Goal: Check status: Check status

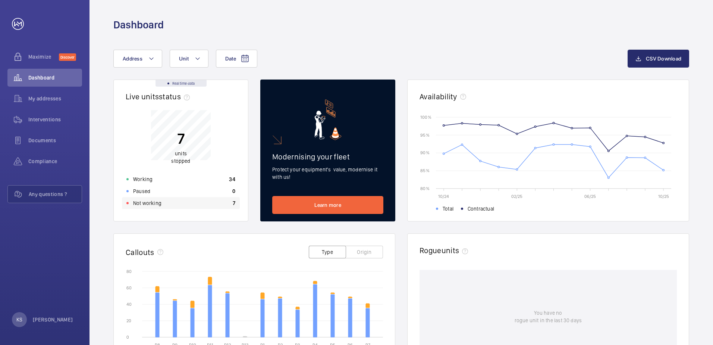
click at [138, 208] on div "Not working 7" at bounding box center [181, 203] width 118 height 12
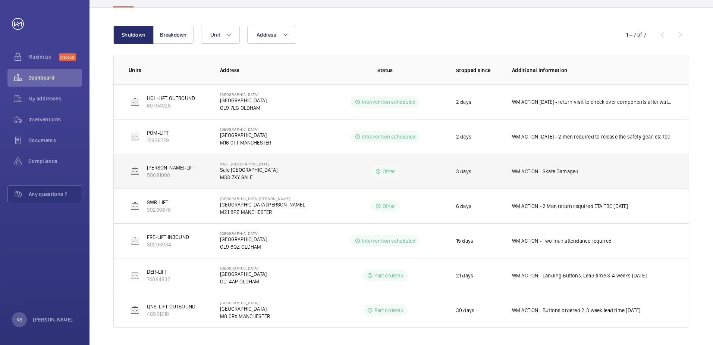
scroll to position [75, 0]
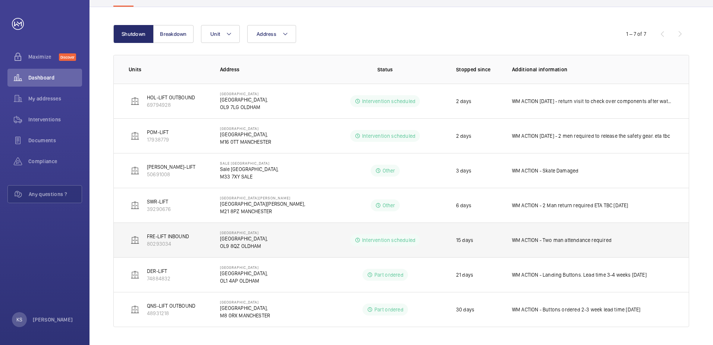
click at [185, 237] on p "FRE-LIFT INBOUND" at bounding box center [168, 235] width 42 height 7
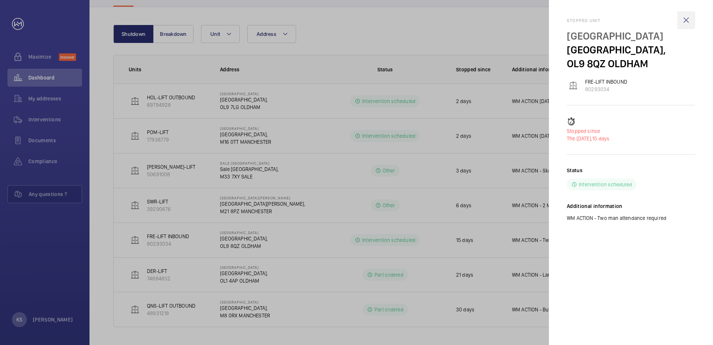
click at [689, 19] on wm-front-icon-button at bounding box center [686, 20] width 18 height 18
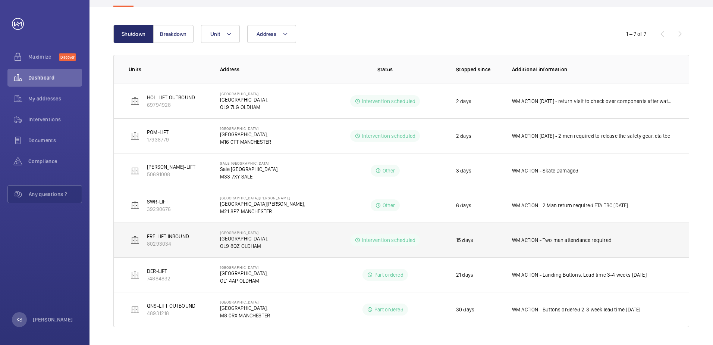
click at [149, 238] on p "FRE-LIFT INBOUND" at bounding box center [168, 235] width 42 height 7
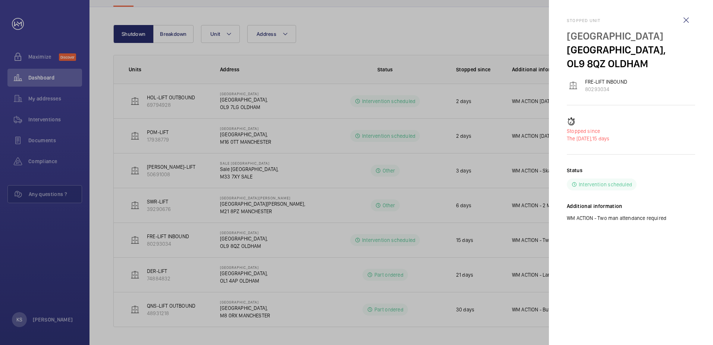
click at [241, 245] on div at bounding box center [356, 172] width 713 height 345
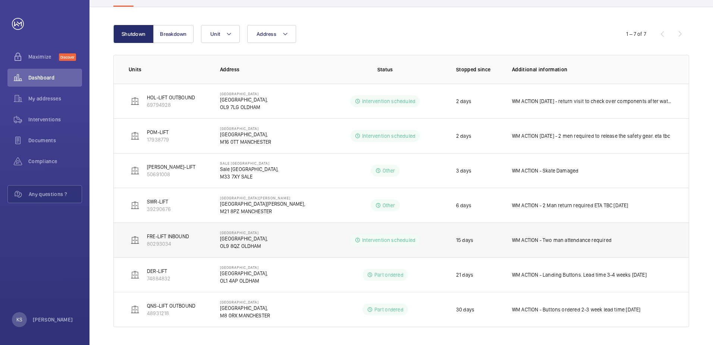
click at [157, 238] on p "FRE-LIFT INBOUND" at bounding box center [168, 235] width 42 height 7
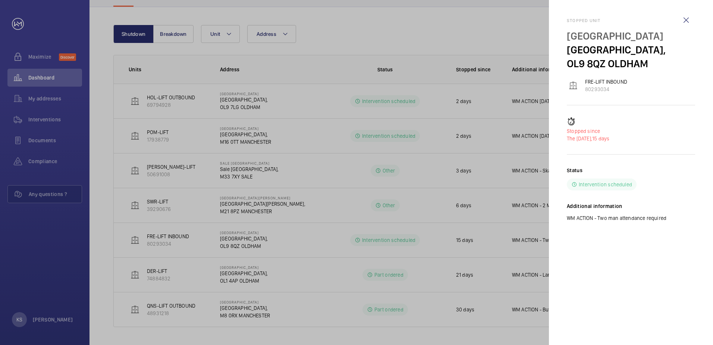
click at [157, 238] on div at bounding box center [356, 172] width 713 height 345
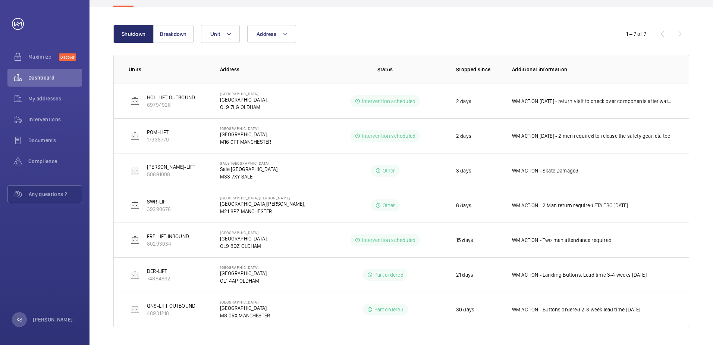
click at [157, 238] on p "FRE-LIFT INBOUND" at bounding box center [168, 235] width 42 height 7
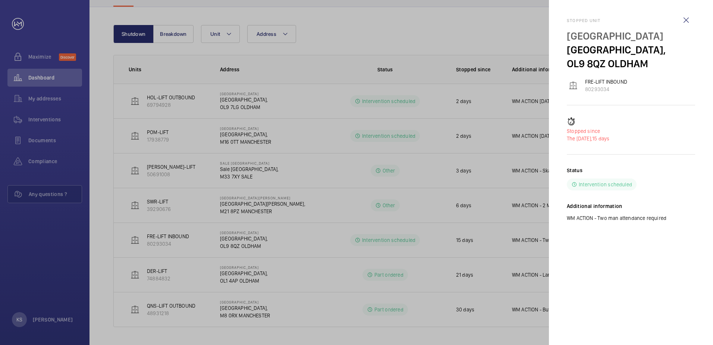
click at [59, 95] on div at bounding box center [356, 172] width 713 height 345
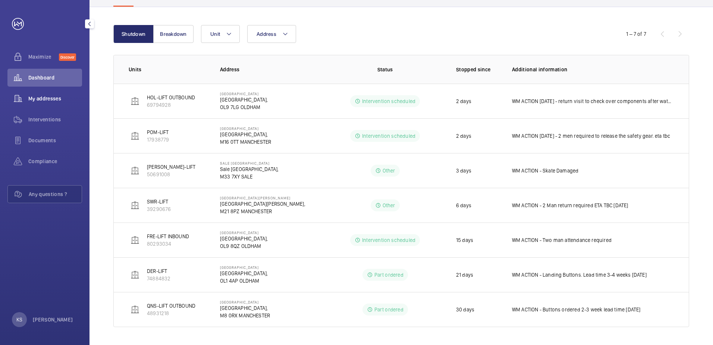
click at [47, 100] on span "My addresses" at bounding box center [55, 98] width 54 height 7
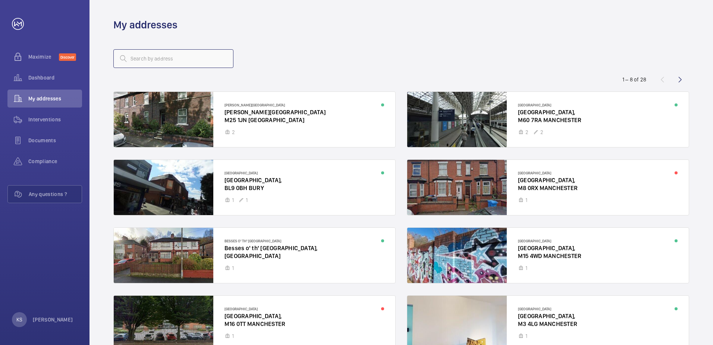
click at [153, 64] on input "text" at bounding box center [173, 58] width 120 height 19
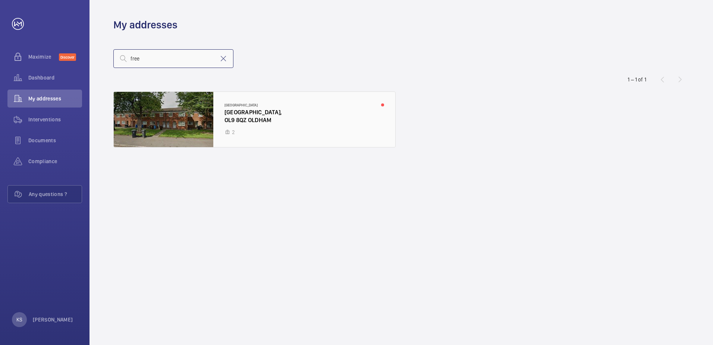
type input "free"
click at [180, 118] on div at bounding box center [255, 119] width 282 height 55
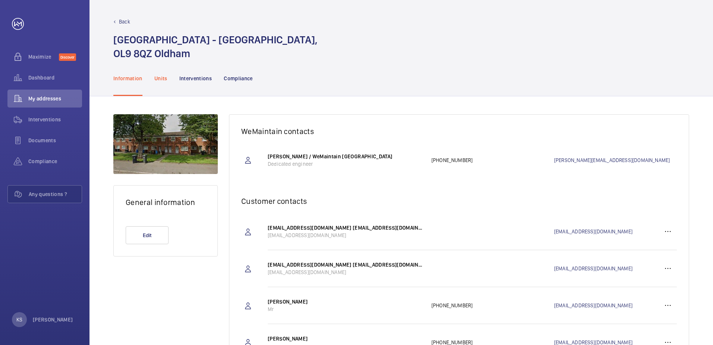
click at [155, 83] on div "Units" at bounding box center [160, 77] width 13 height 35
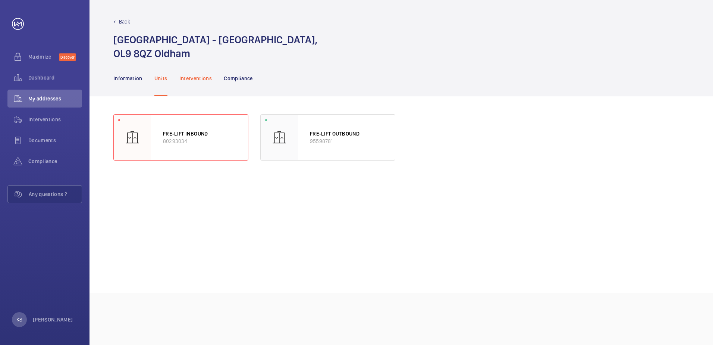
click at [191, 76] on p "Interventions" at bounding box center [195, 78] width 33 height 7
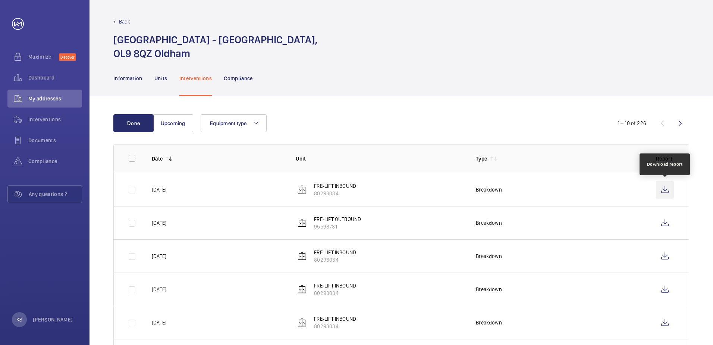
click at [662, 192] on wm-front-icon-button at bounding box center [665, 190] width 18 height 18
click at [159, 82] on p "Units" at bounding box center [160, 78] width 13 height 7
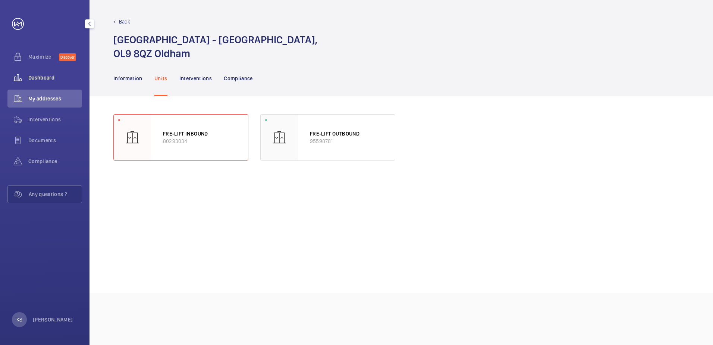
click at [43, 77] on span "Dashboard" at bounding box center [55, 77] width 54 height 7
